Goal: Information Seeking & Learning: Understand process/instructions

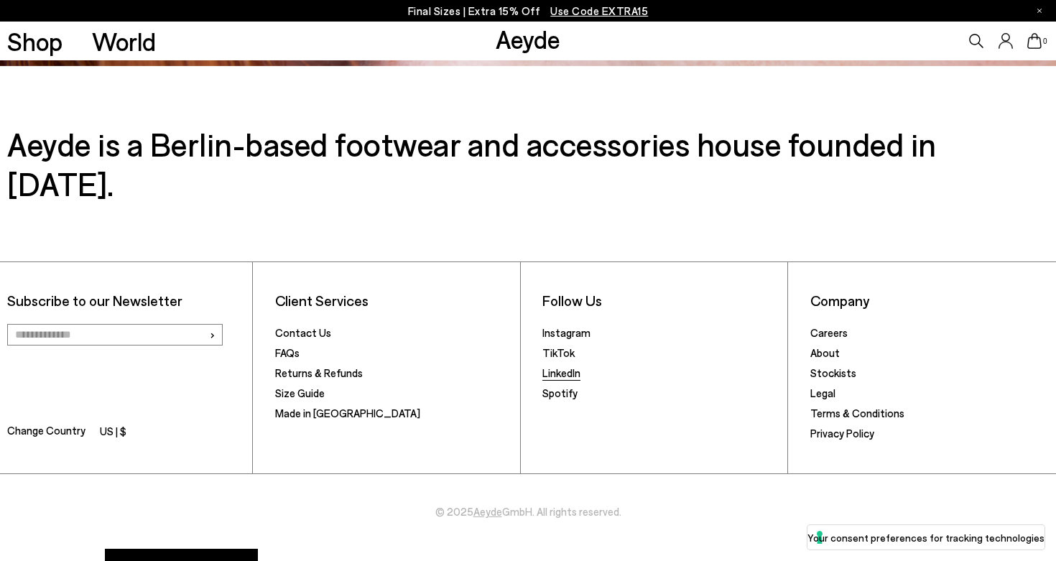
scroll to position [2497, 0]
click at [310, 367] on link "Returns & Refunds" at bounding box center [319, 373] width 88 height 13
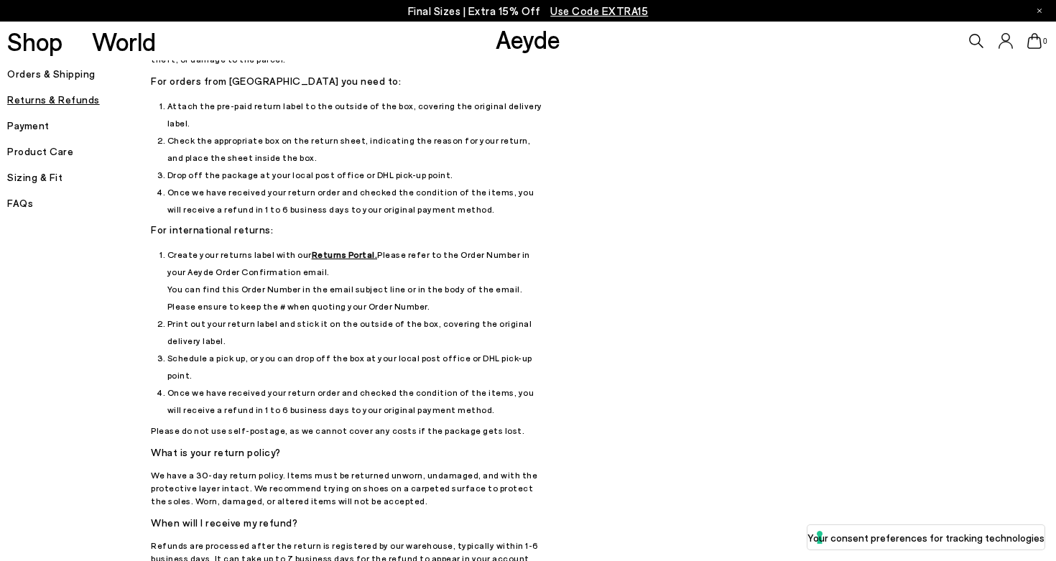
scroll to position [88, 0]
click at [339, 248] on u "Returns Portal." at bounding box center [345, 253] width 66 height 10
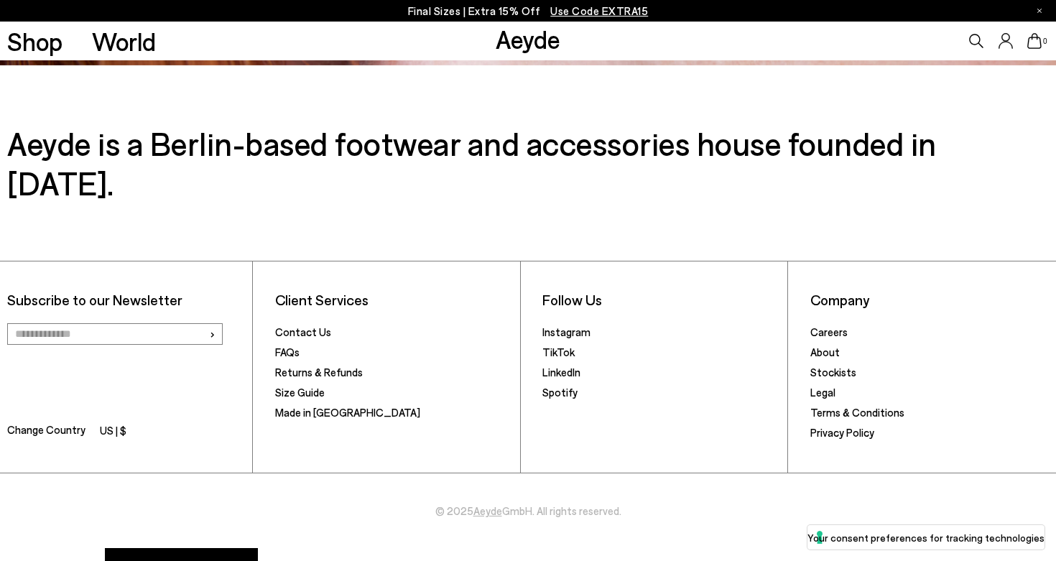
scroll to position [2497, 0]
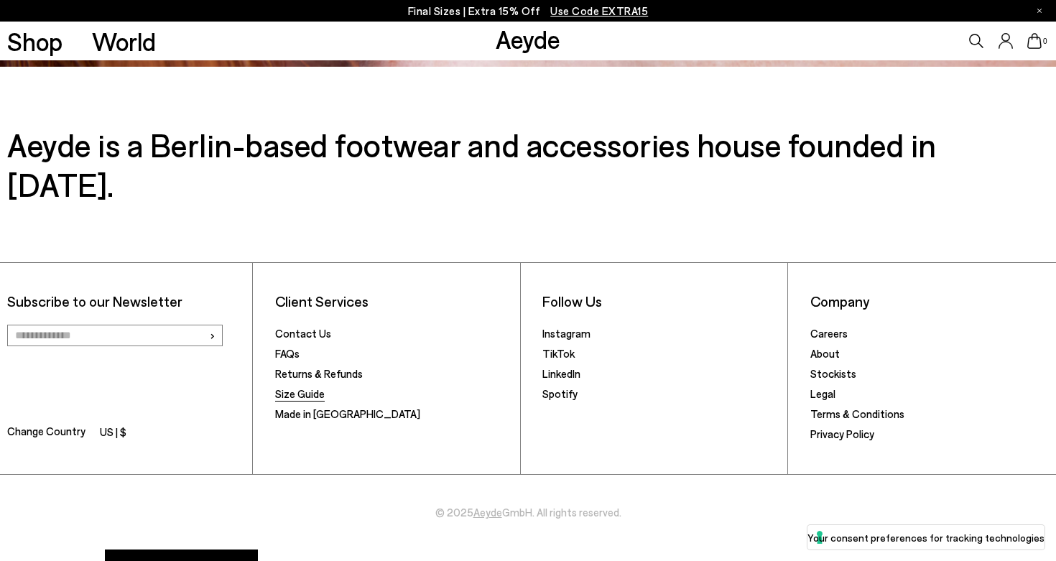
click at [300, 387] on link "Size Guide" at bounding box center [300, 393] width 50 height 13
click at [317, 367] on link "Returns & Refunds" at bounding box center [319, 373] width 88 height 13
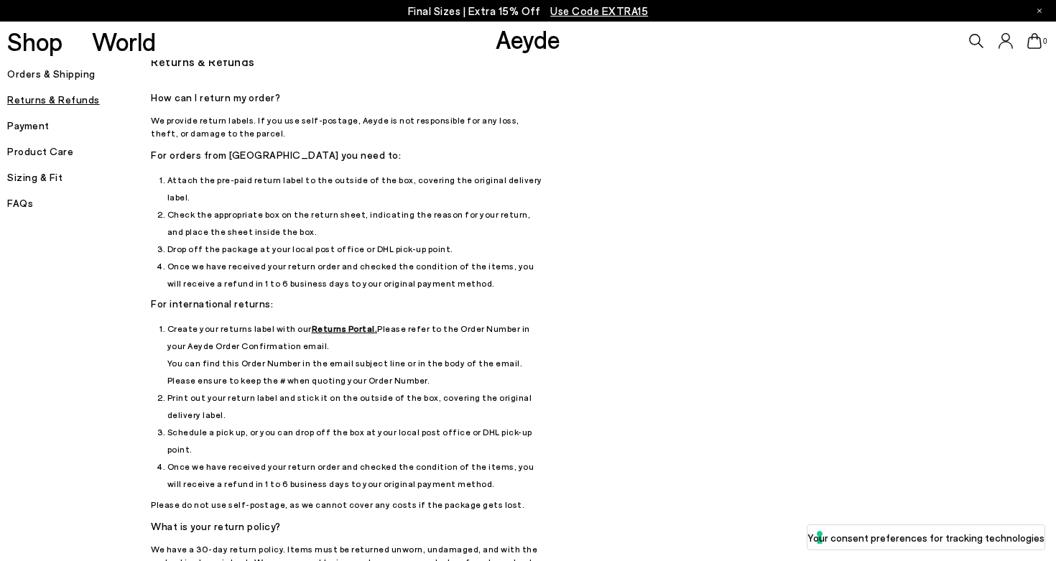
scroll to position [22, 0]
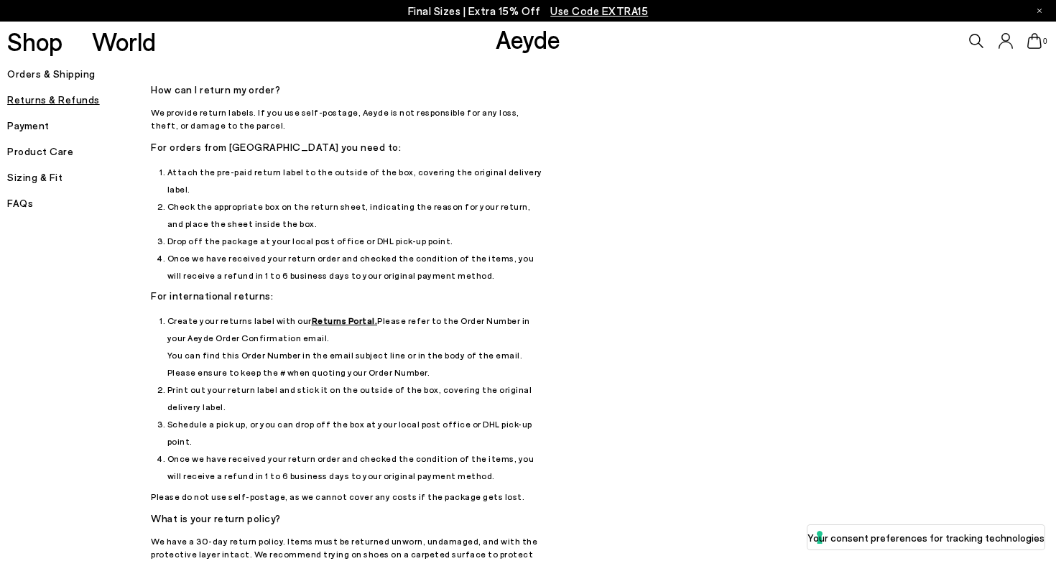
click at [325, 315] on u "Returns Portal." at bounding box center [345, 320] width 66 height 10
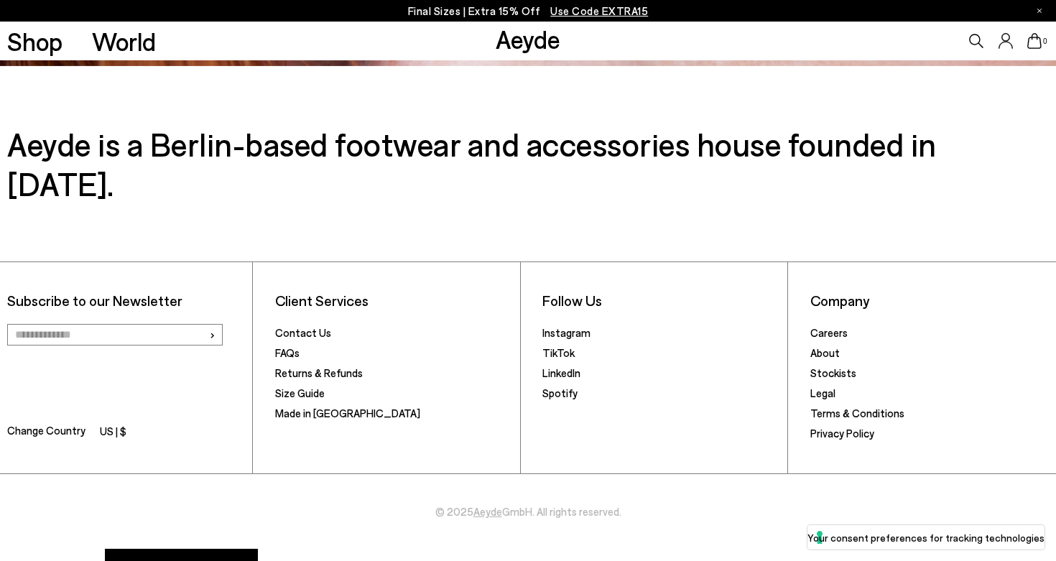
scroll to position [2497, 0]
click at [305, 327] on link "Contact Us" at bounding box center [303, 333] width 56 height 13
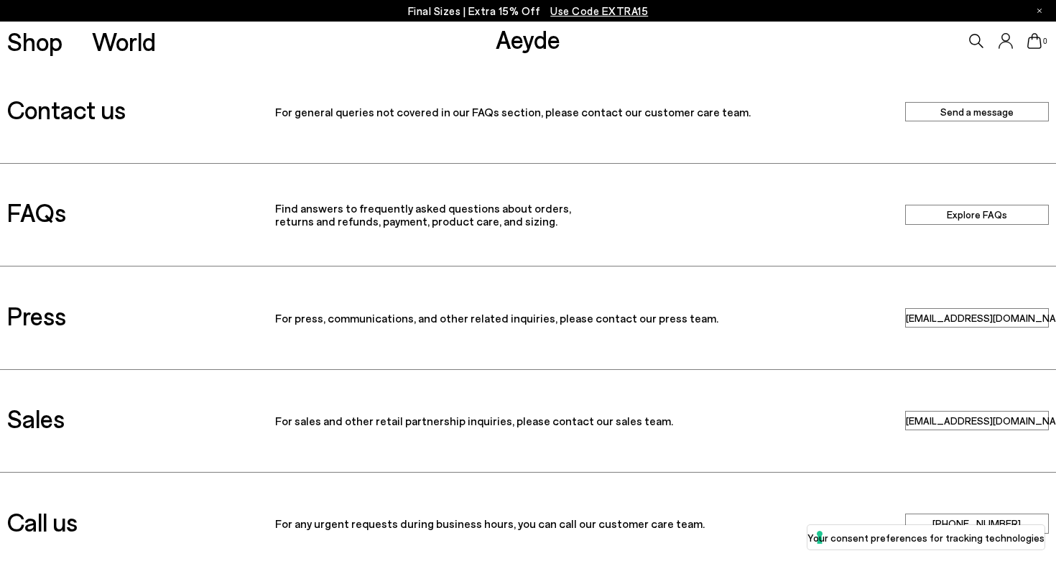
click at [974, 110] on link "Send a message" at bounding box center [977, 111] width 144 height 19
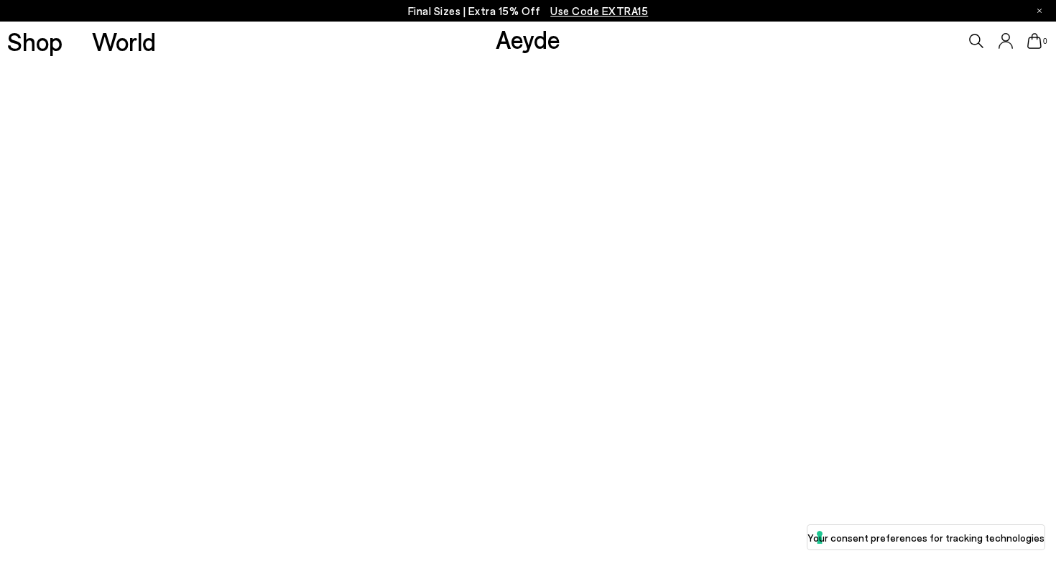
scroll to position [88, 0]
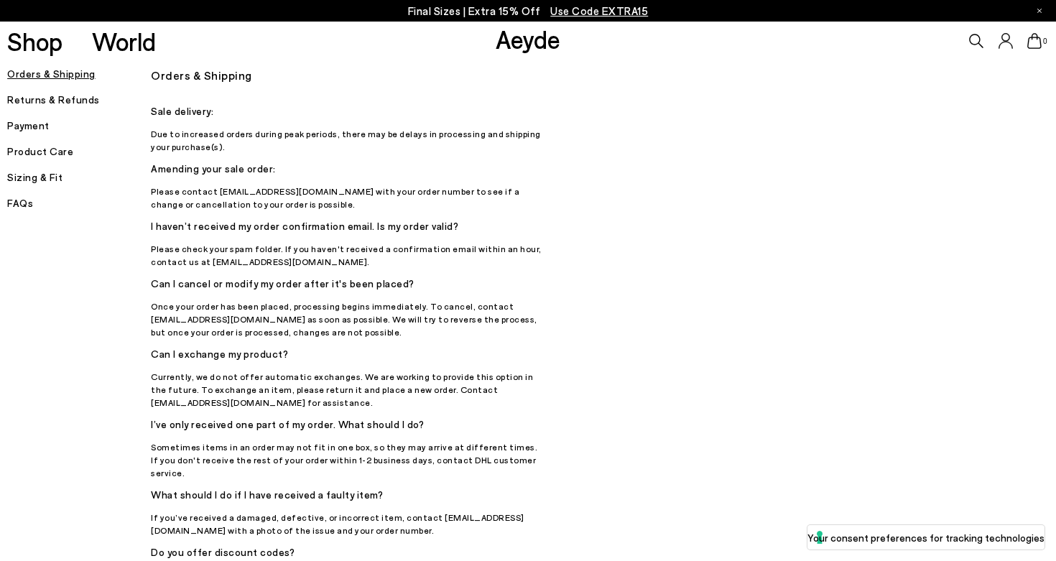
click at [49, 98] on h5 "Returns & Refunds" at bounding box center [79, 100] width 144 height 20
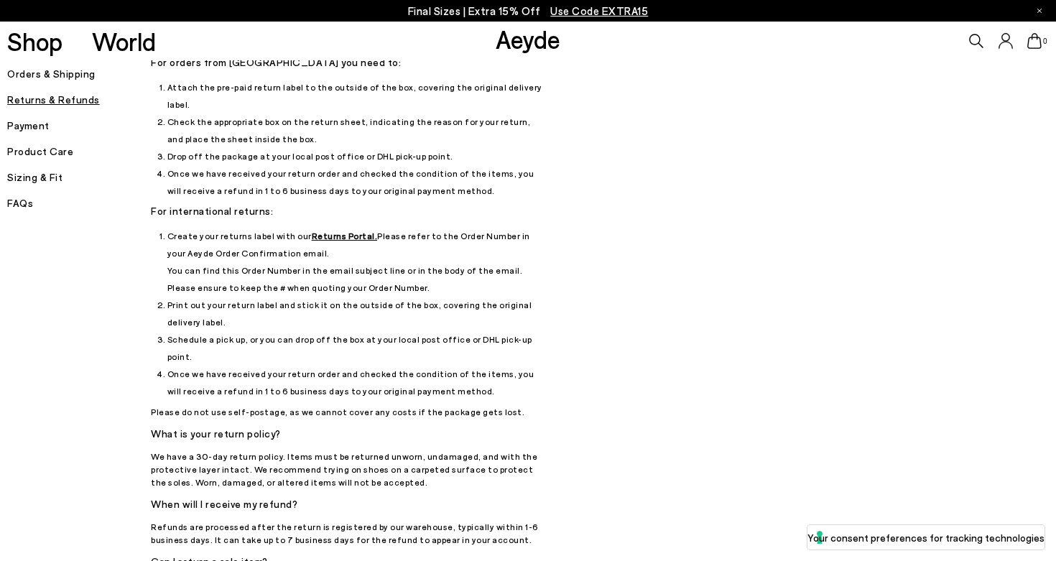
scroll to position [110, 0]
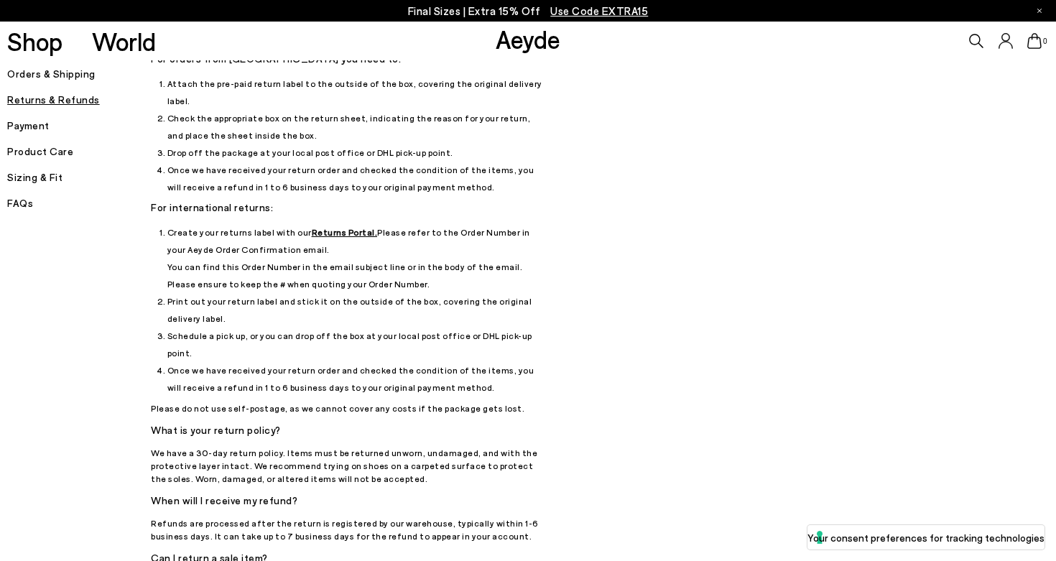
click at [327, 227] on u "Returns Portal." at bounding box center [345, 232] width 66 height 10
